Goal: Find specific page/section: Find specific page/section

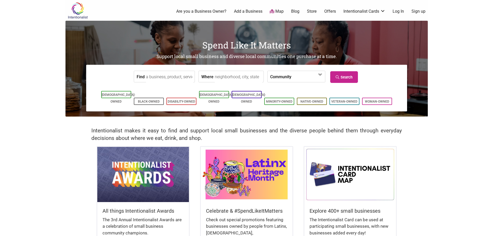
click at [164, 75] on input "Find" at bounding box center [169, 77] width 47 height 12
click at [168, 78] on input "seattle caterting company" at bounding box center [169, 77] width 47 height 12
type input "seattle catering company"
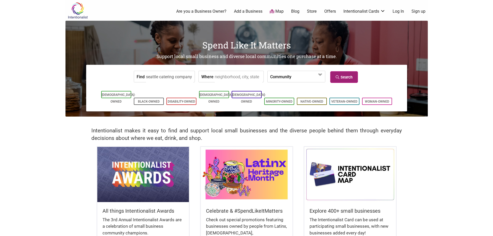
scroll to position [0, 0]
click at [349, 76] on link "Search" at bounding box center [344, 77] width 28 height 12
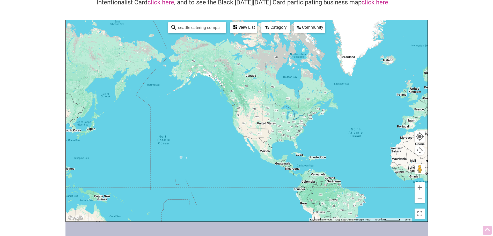
scroll to position [52, 0]
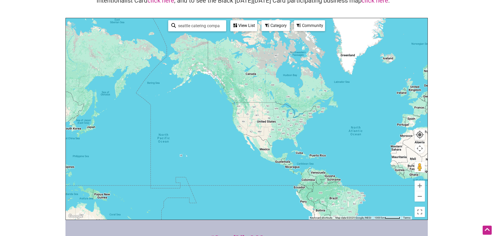
click at [191, 27] on input "seattle catering company" at bounding box center [199, 26] width 47 height 10
drag, startPoint x: 202, startPoint y: 26, endPoint x: 172, endPoint y: 26, distance: 29.7
click at [172, 26] on div "blk pepper See All" at bounding box center [197, 26] width 52 height 10
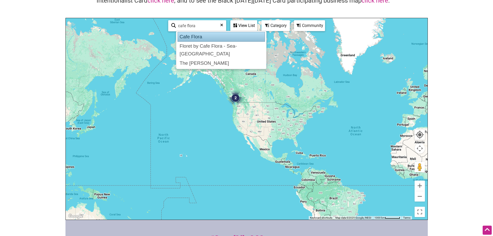
click at [189, 38] on div "Cafe Flora" at bounding box center [221, 37] width 88 height 10
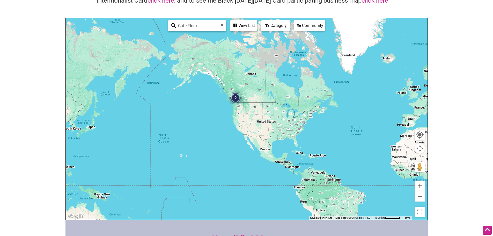
type input "Cafe Flora"
